Goal: Use online tool/utility

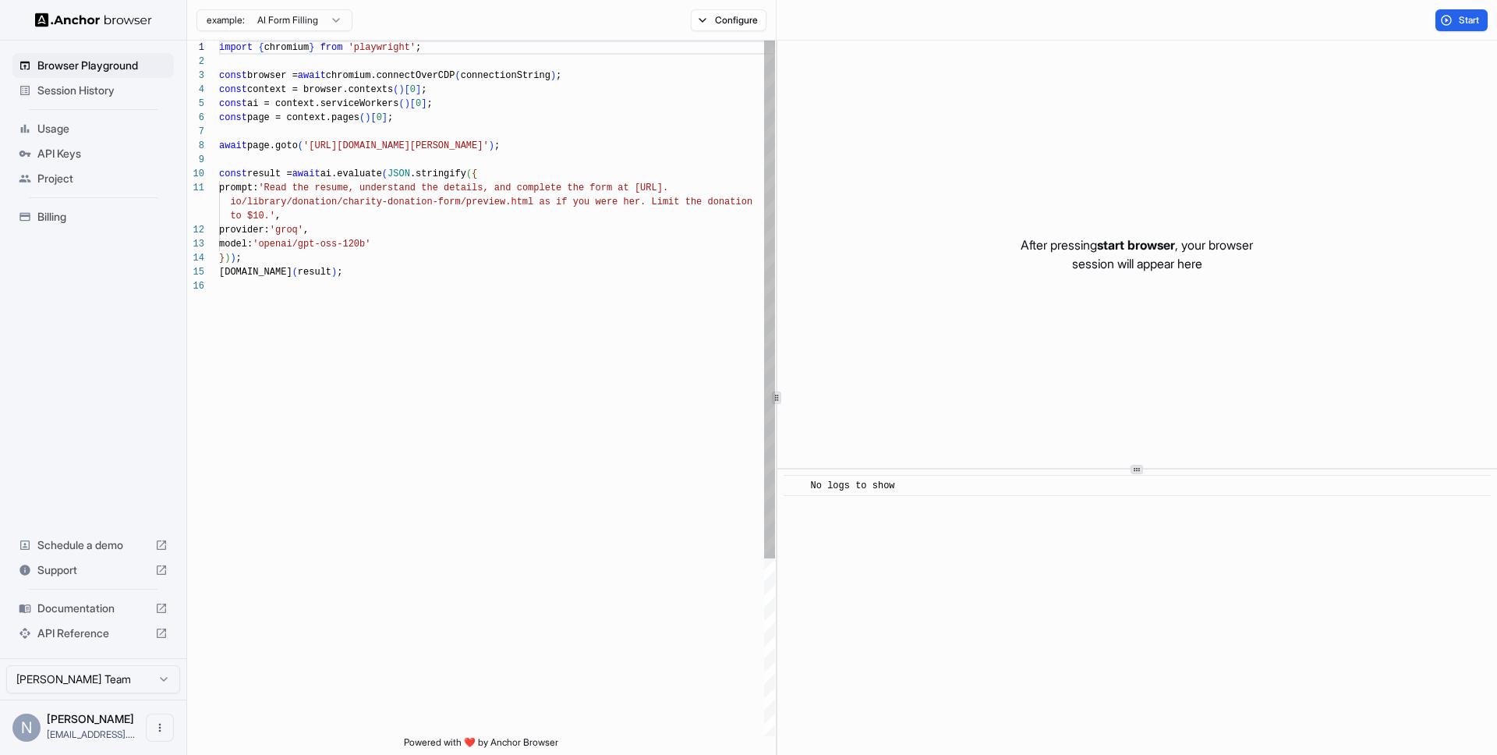
scroll to position [140, 0]
click at [76, 64] on span "Browser Playground" at bounding box center [102, 66] width 130 height 16
click at [1463, 24] on span "Start" at bounding box center [1470, 20] width 22 height 12
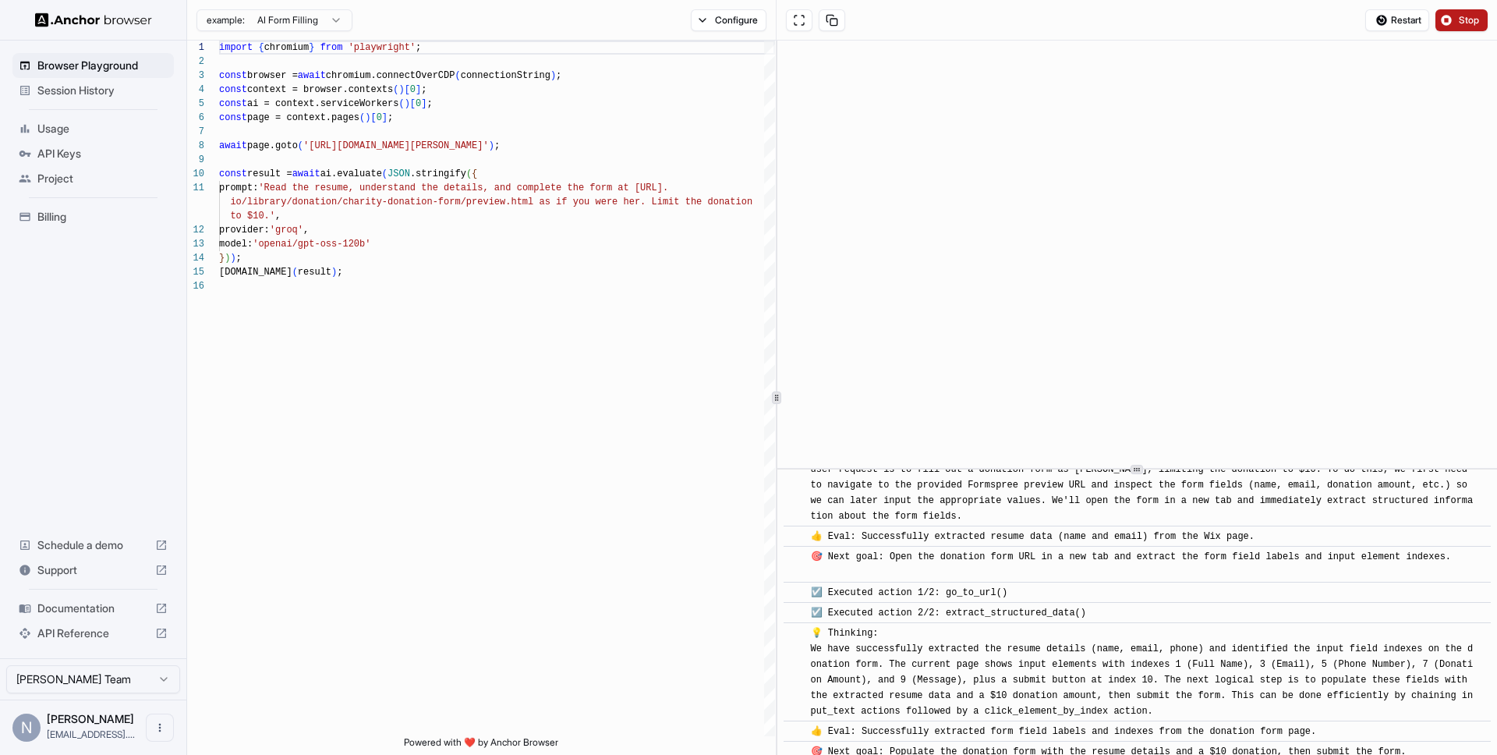
scroll to position [243, 0]
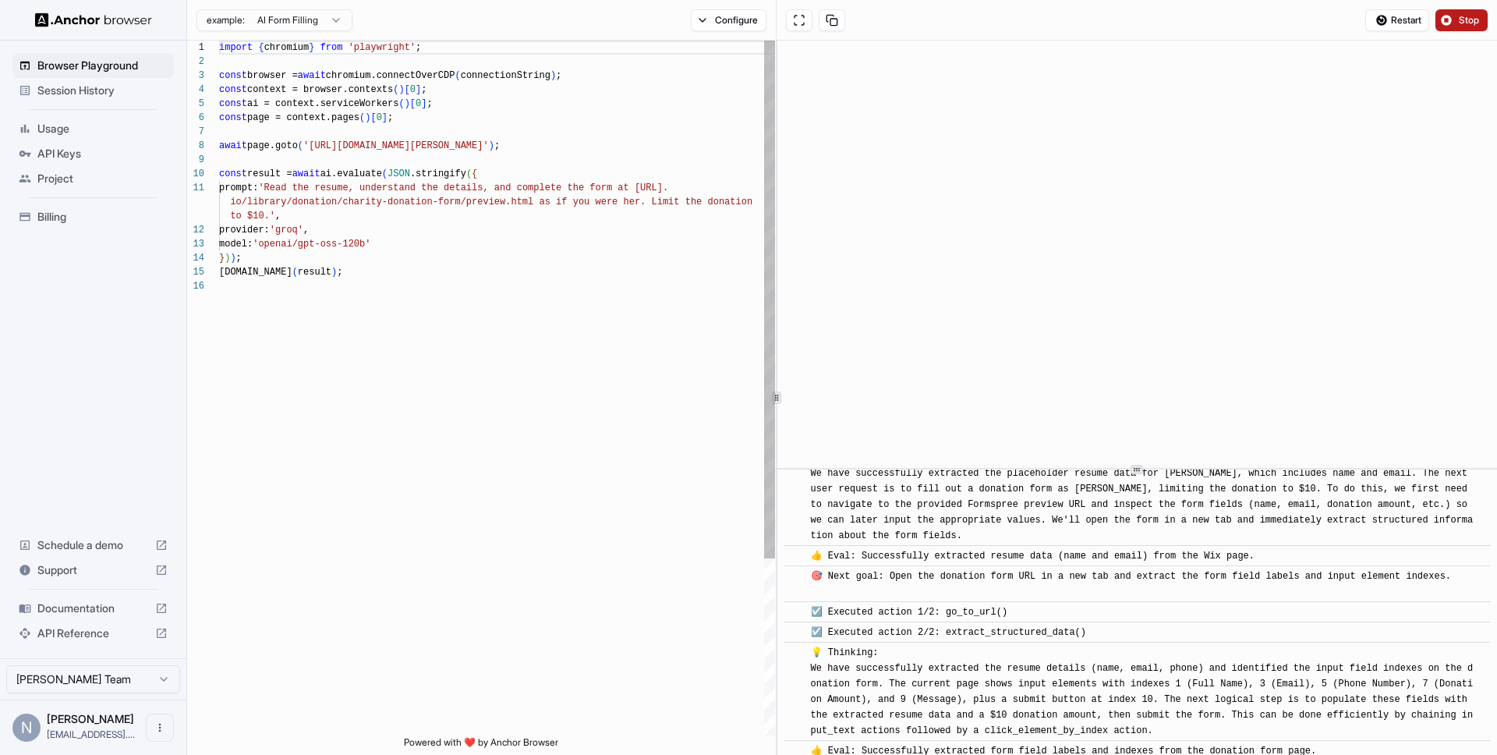
type textarea "**********"
click at [405, 283] on div "[DOMAIN_NAME] ( result ) ; } ) ) ; provider: 'groq' , model: 'openai/gpt-oss-12…" at bounding box center [497, 508] width 556 height 934
click at [710, 20] on button "Configure" at bounding box center [729, 20] width 76 height 22
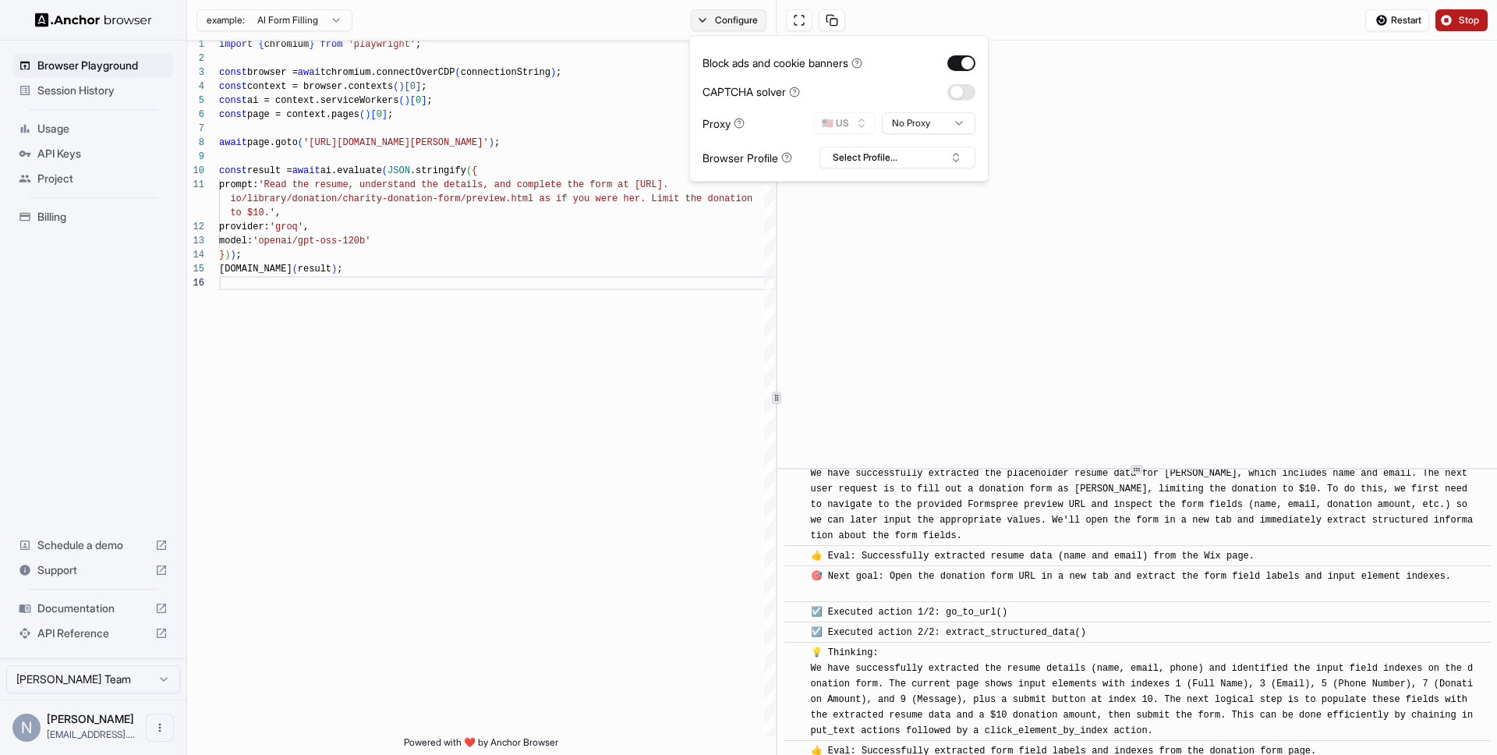
click at [710, 20] on button "Configure" at bounding box center [729, 20] width 76 height 22
